Goal: Task Accomplishment & Management: Manage account settings

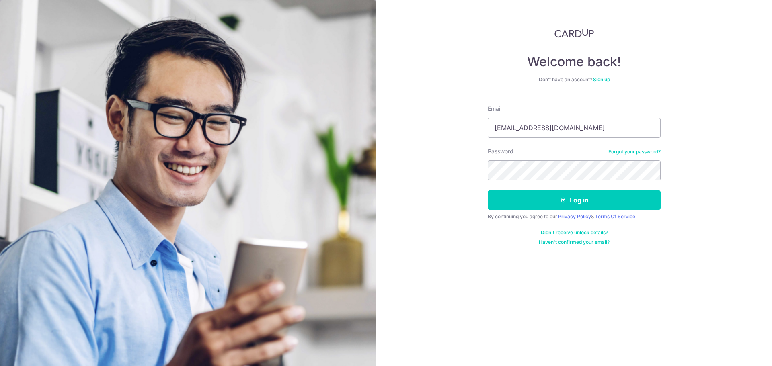
type input "[EMAIL_ADDRESS][DOMAIN_NAME]"
click at [488, 190] on button "Log in" at bounding box center [574, 200] width 173 height 20
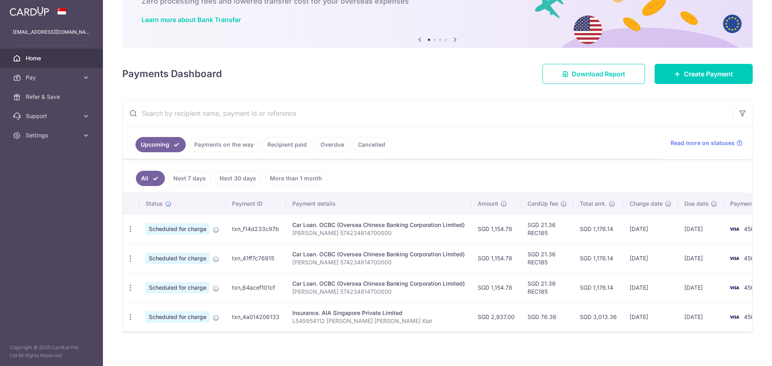
scroll to position [64, 0]
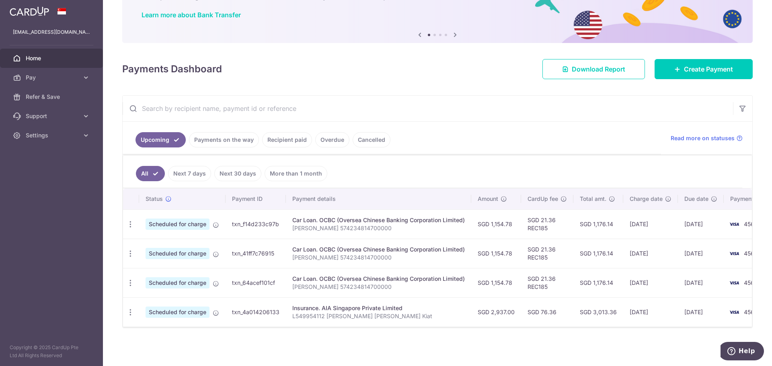
drag, startPoint x: 626, startPoint y: 308, endPoint x: 664, endPoint y: 308, distance: 37.8
click at [664, 308] on td "22/09/2026" at bounding box center [651, 312] width 55 height 29
click at [665, 308] on td "22/09/2026" at bounding box center [651, 312] width 55 height 29
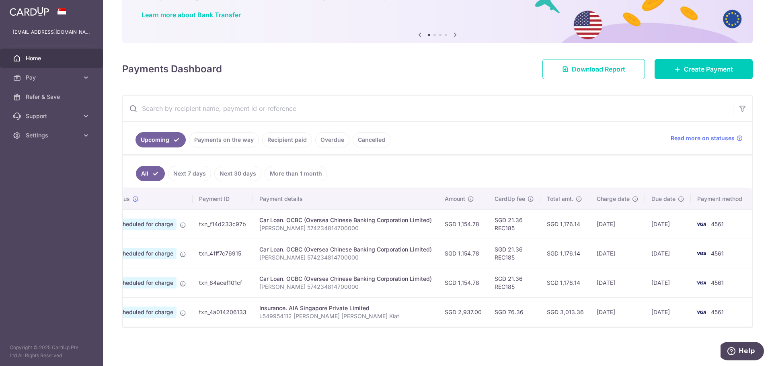
scroll to position [0, 0]
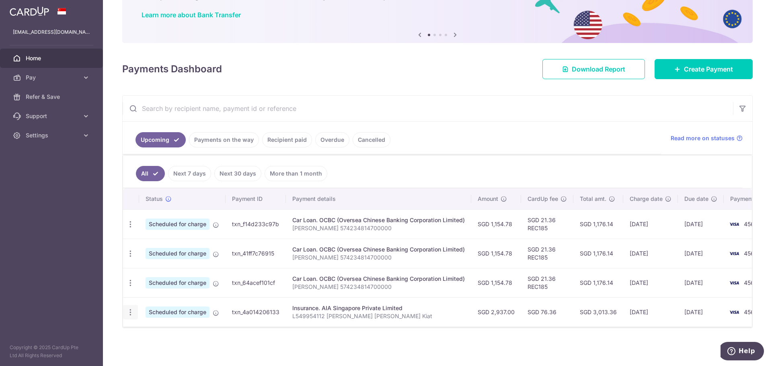
click at [133, 309] on icon "button" at bounding box center [130, 313] width 8 height 8
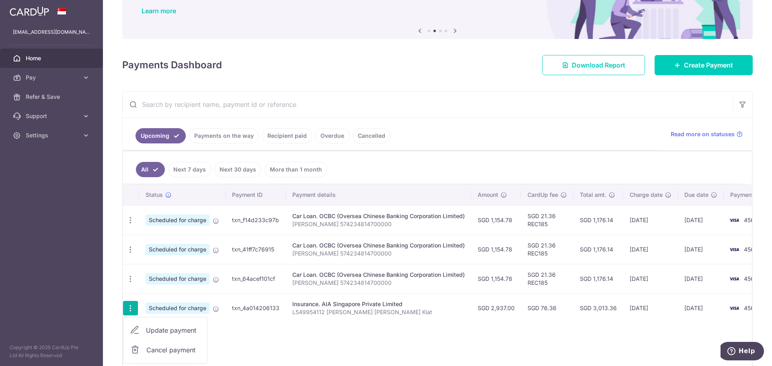
click at [157, 349] on span "Cancel payment" at bounding box center [173, 351] width 54 height 10
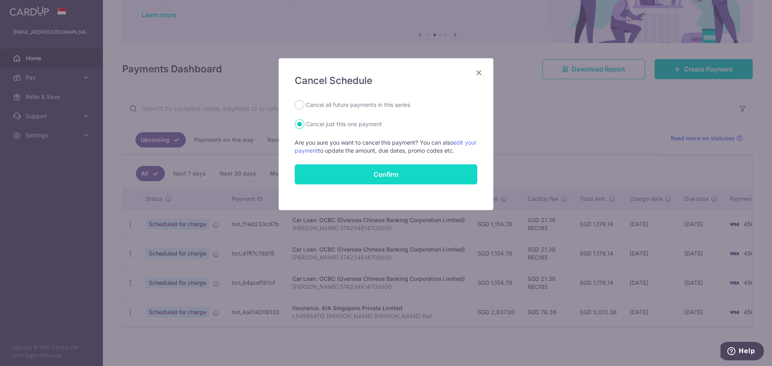
click at [410, 175] on button "Confirm" at bounding box center [386, 175] width 183 height 20
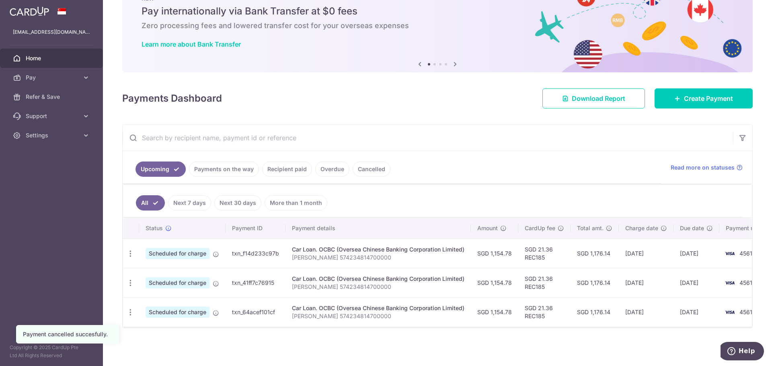
click at [389, 249] on div "Car Loan. OCBC (Oversea Chinese Banking Corporation Limited)" at bounding box center [378, 250] width 173 height 8
click at [389, 275] on div "Car Loan. OCBC (Oversea Chinese Banking Corporation Limited)" at bounding box center [378, 279] width 173 height 8
click at [399, 313] on p "Timothy Koh 574234814700000" at bounding box center [378, 317] width 173 height 8
drag, startPoint x: 432, startPoint y: 152, endPoint x: 445, endPoint y: 142, distance: 16.1
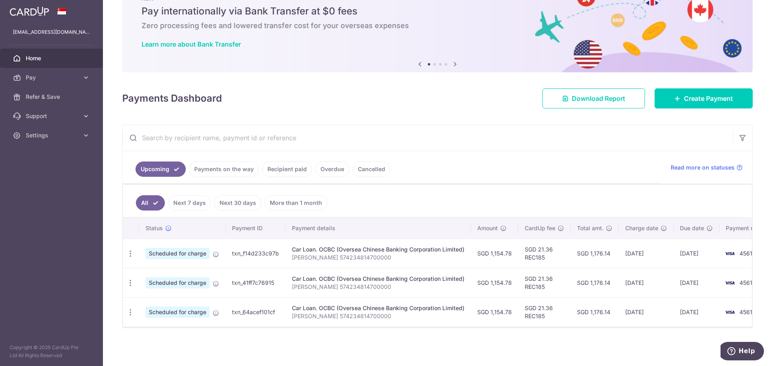
click at [432, 152] on ul "Upcoming Payments on the way Recipient paid Overdue Cancelled" at bounding box center [392, 167] width 539 height 33
